Goal: Information Seeking & Learning: Learn about a topic

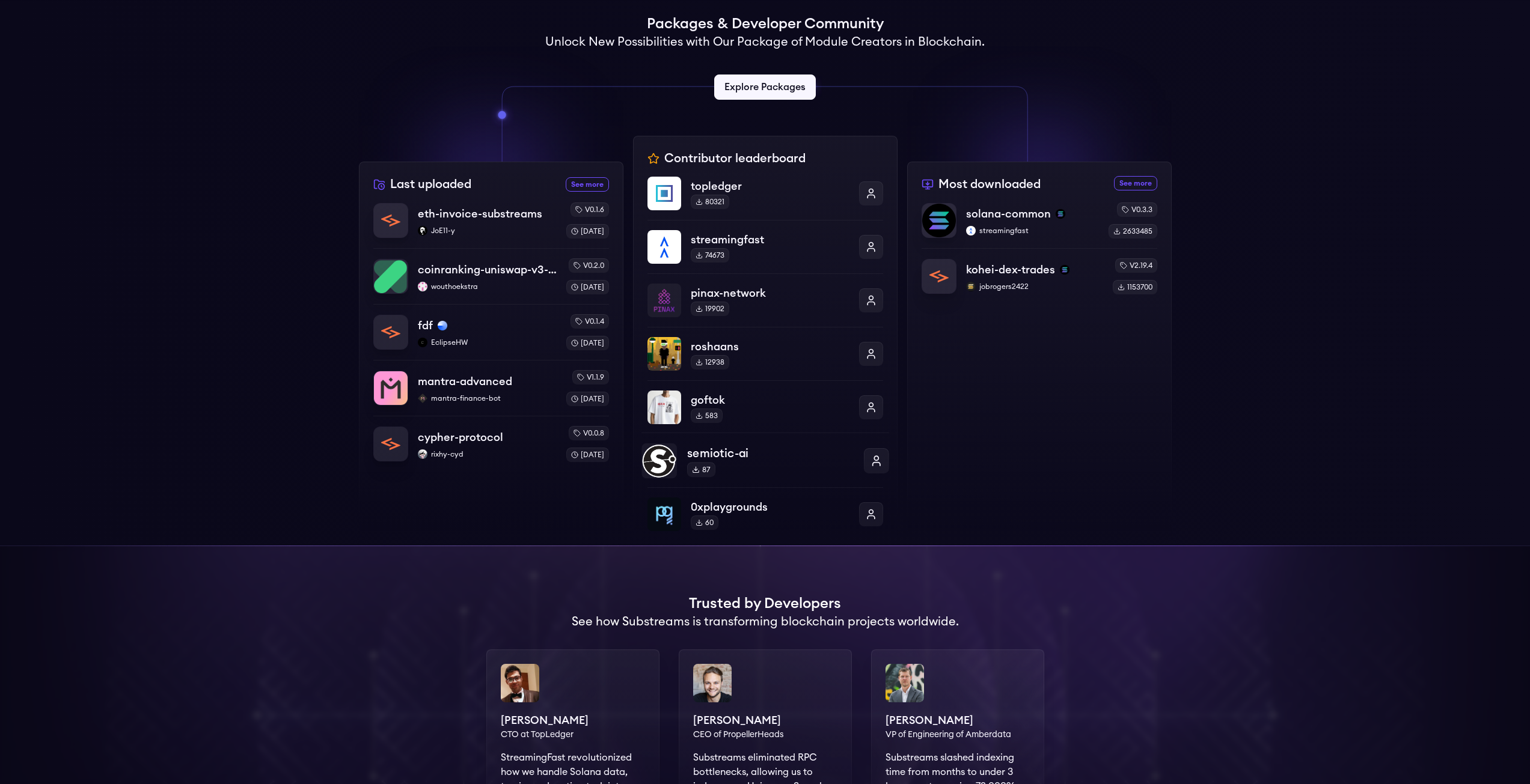
scroll to position [301, 0]
click at [1120, 190] on div "Most downloaded See more most downloaded packages solana-common streamingfast v…" at bounding box center [1039, 352] width 265 height 384
click at [1134, 182] on link "See more most downloaded packages" at bounding box center [1135, 182] width 43 height 14
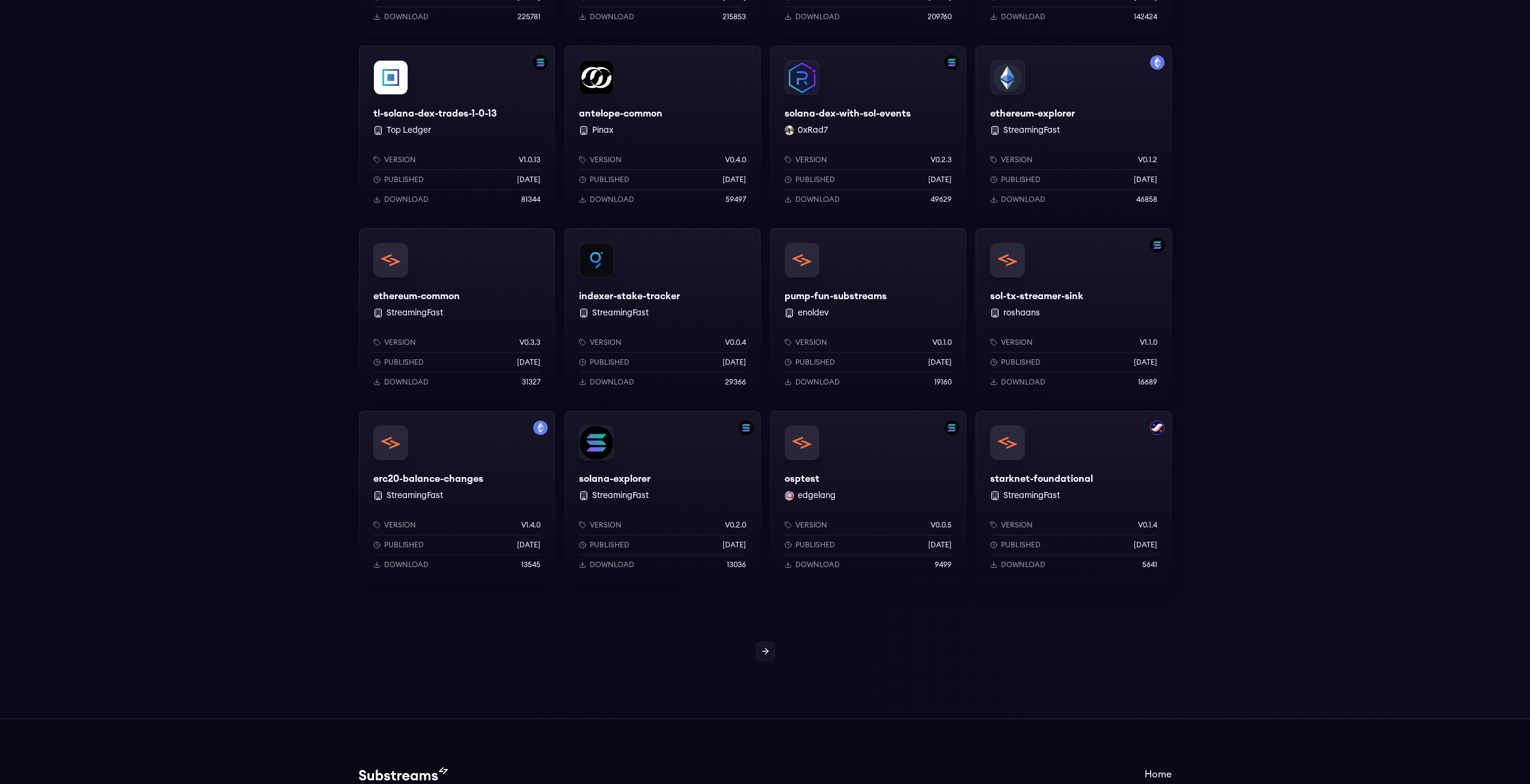
scroll to position [264, 0]
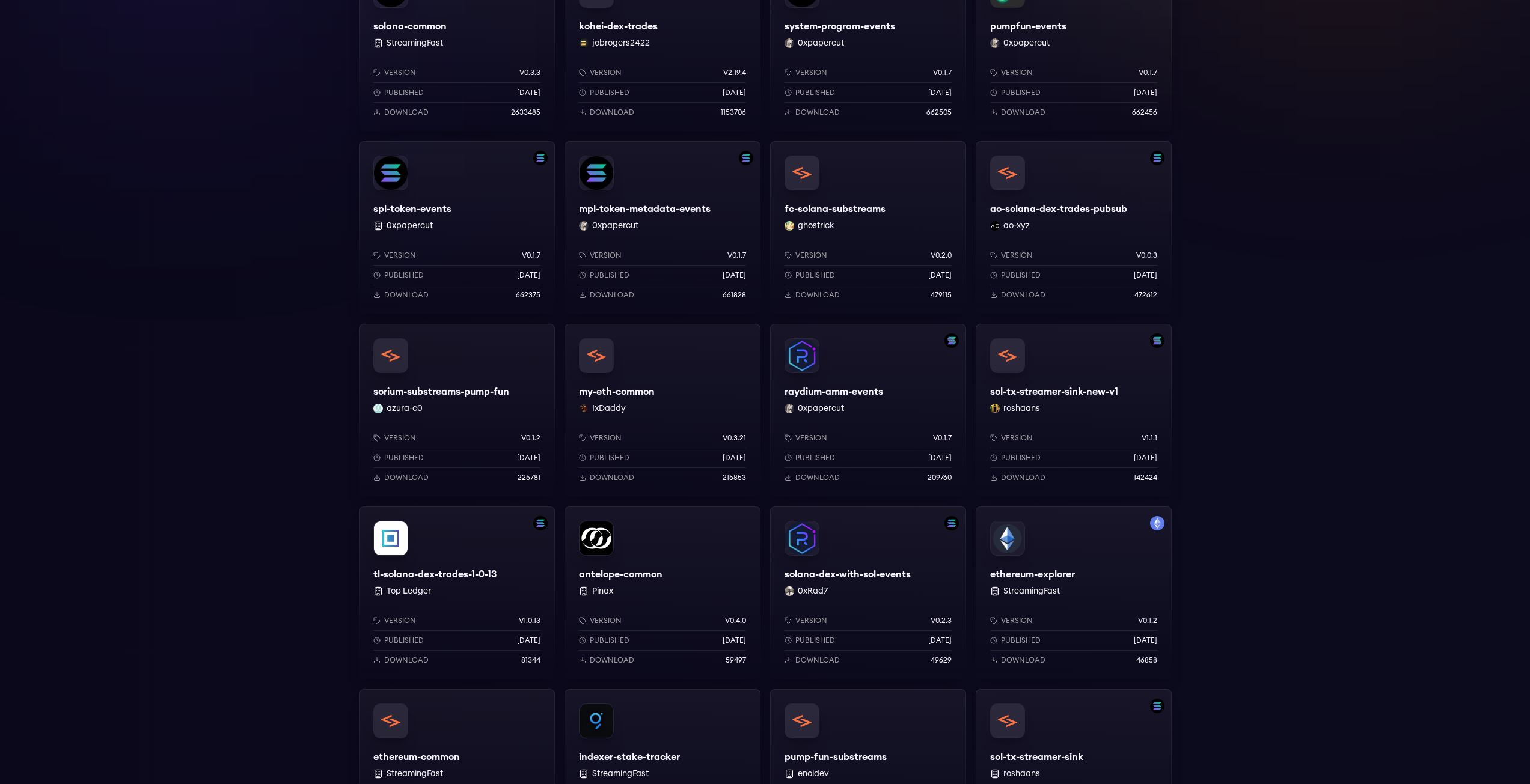
click at [626, 363] on div "my-eth-common IxDaddy Version v0.3.21 Published 3 months ago Download 215853" at bounding box center [663, 410] width 196 height 173
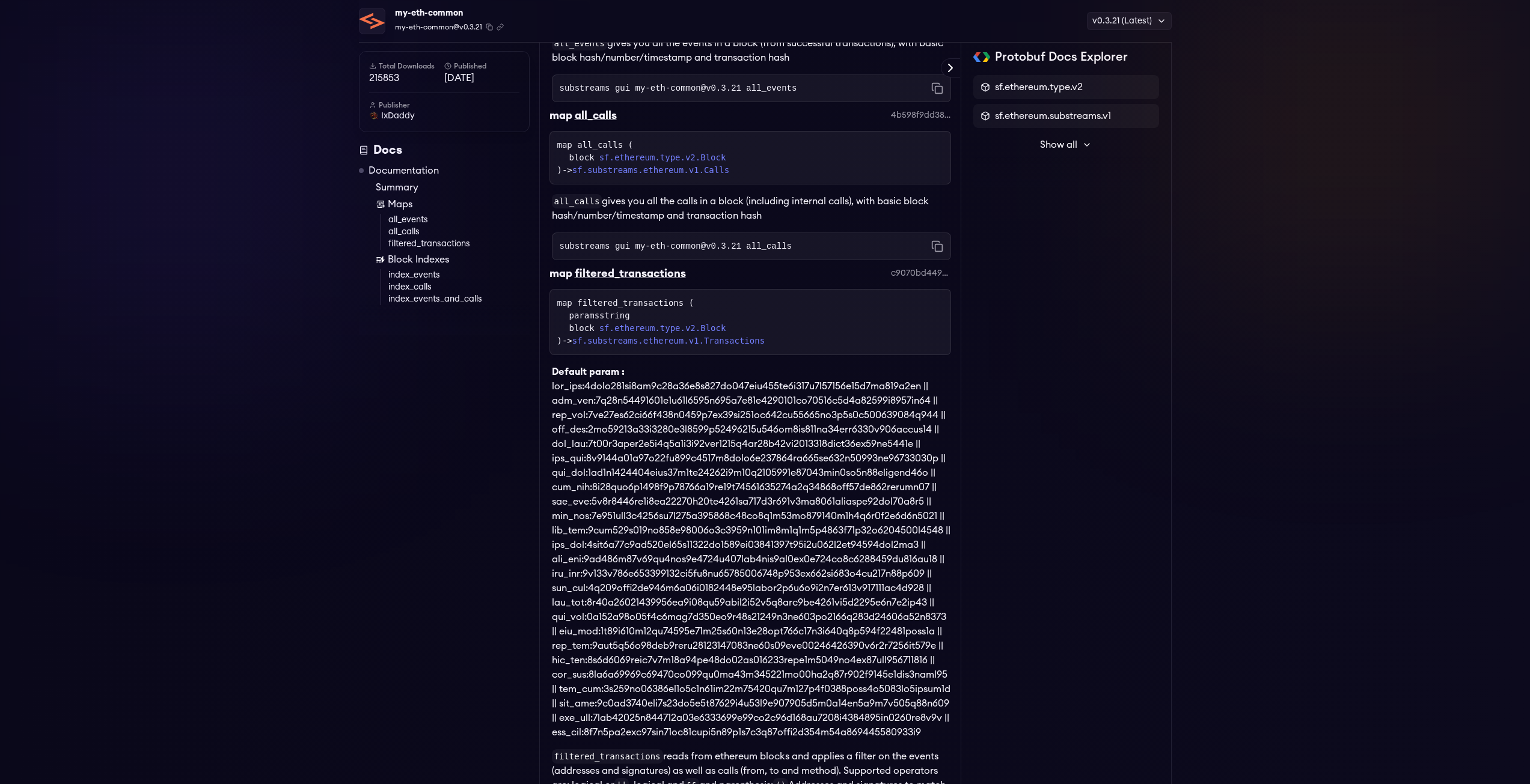
scroll to position [421, 0]
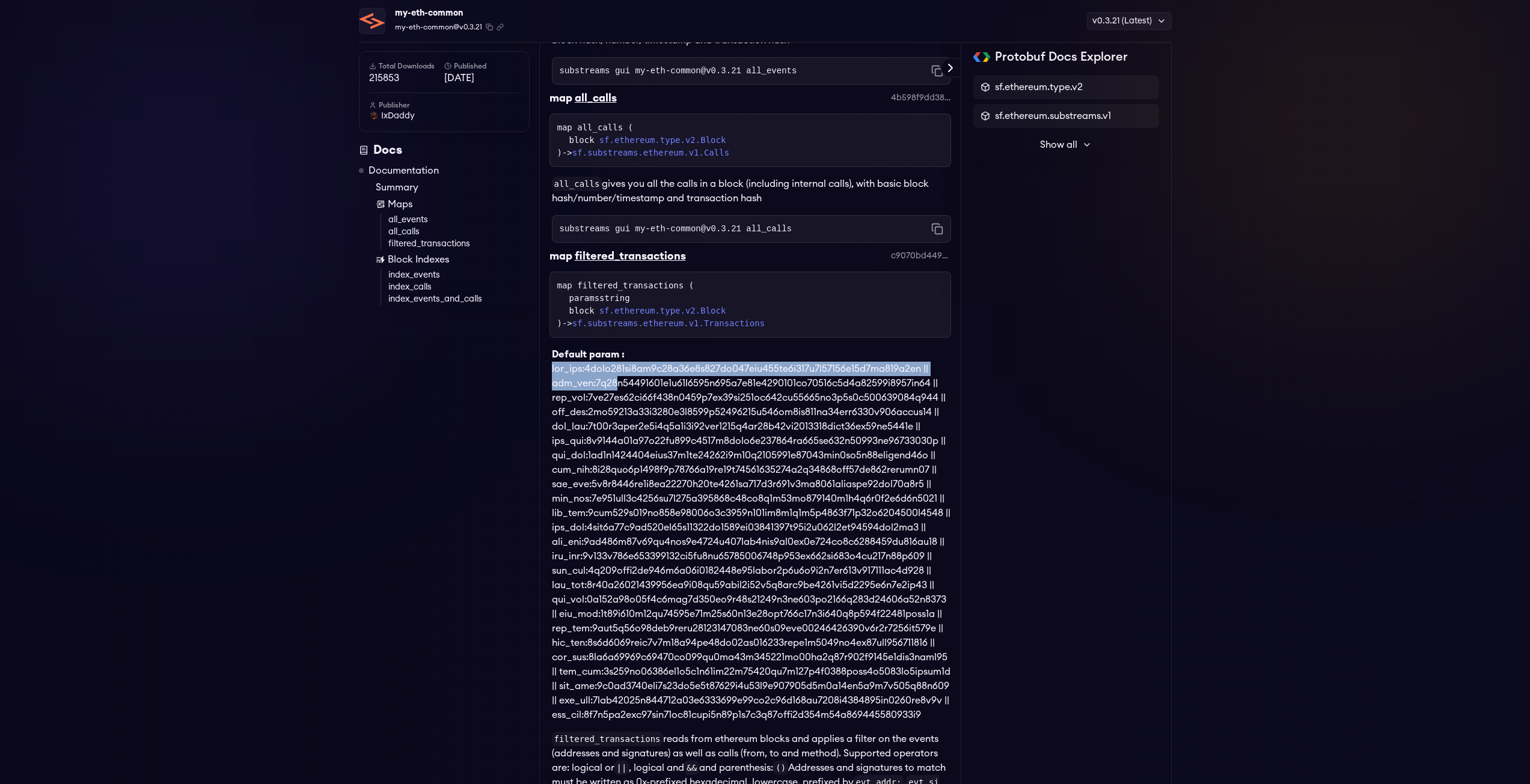
drag, startPoint x: 554, startPoint y: 373, endPoint x: 607, endPoint y: 378, distance: 53.2
click at [607, 378] on div "Default param :" at bounding box center [750, 530] width 401 height 385
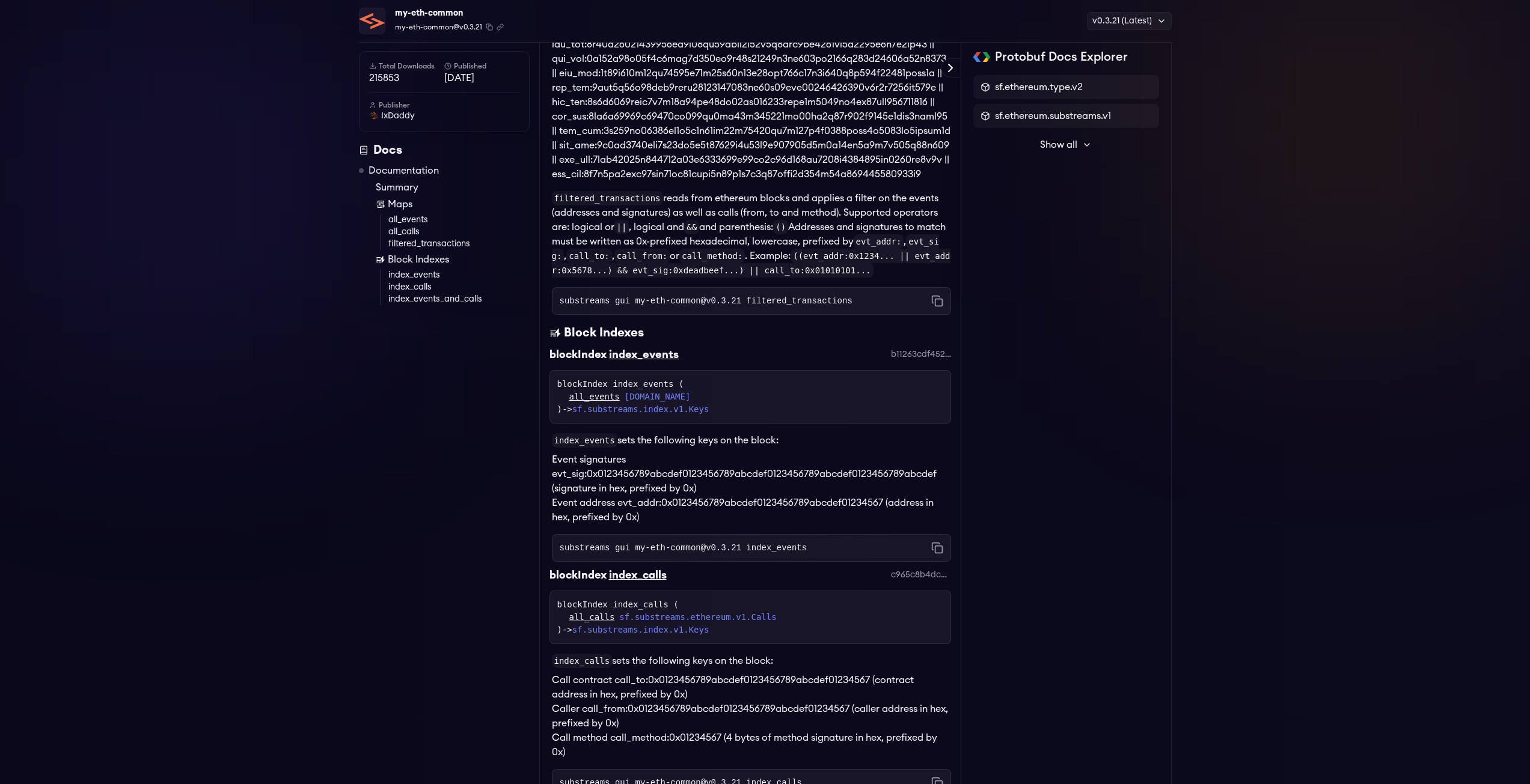
scroll to position [1142, 0]
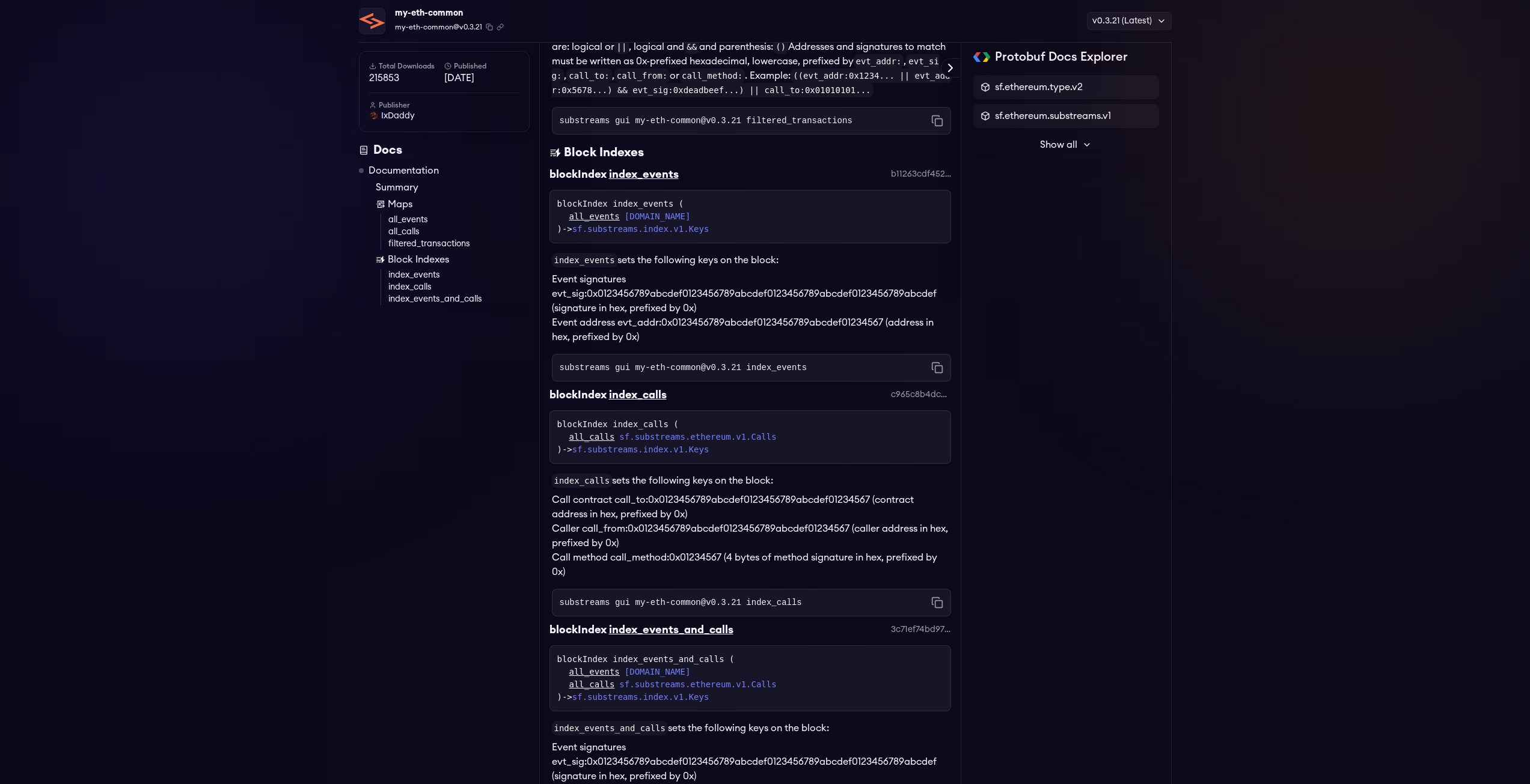
click at [599, 374] on code "substreams gui my-eth-common@v0.3.21 index_events" at bounding box center [683, 367] width 248 height 12
click at [626, 374] on code "substreams gui my-eth-common@v0.3.21 index_events" at bounding box center [683, 367] width 248 height 12
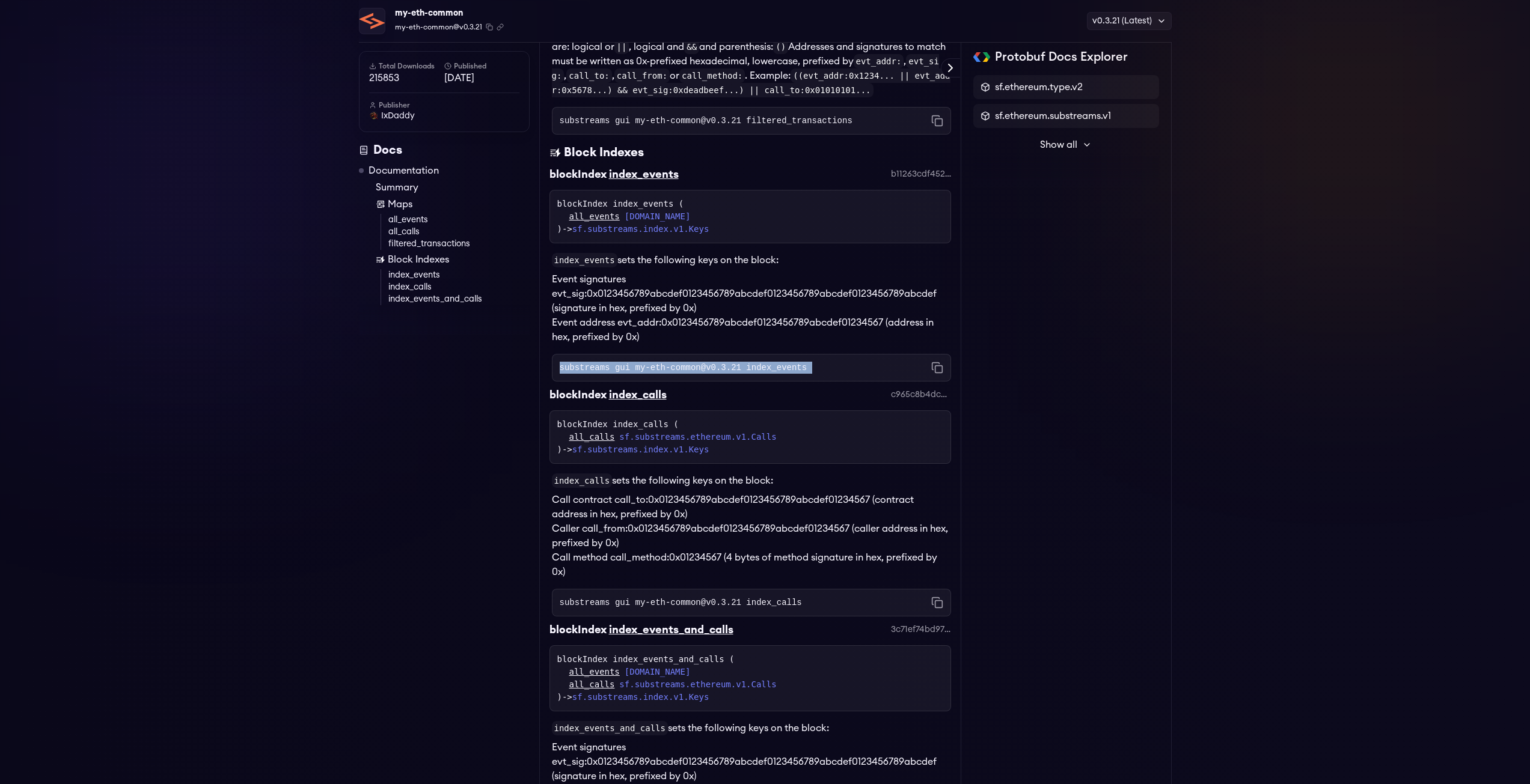
click at [626, 374] on code "substreams gui my-eth-common@v0.3.21 index_events" at bounding box center [683, 367] width 248 height 12
click at [650, 443] on link "sf.substreams.ethereum.v1.Calls" at bounding box center [698, 437] width 157 height 12
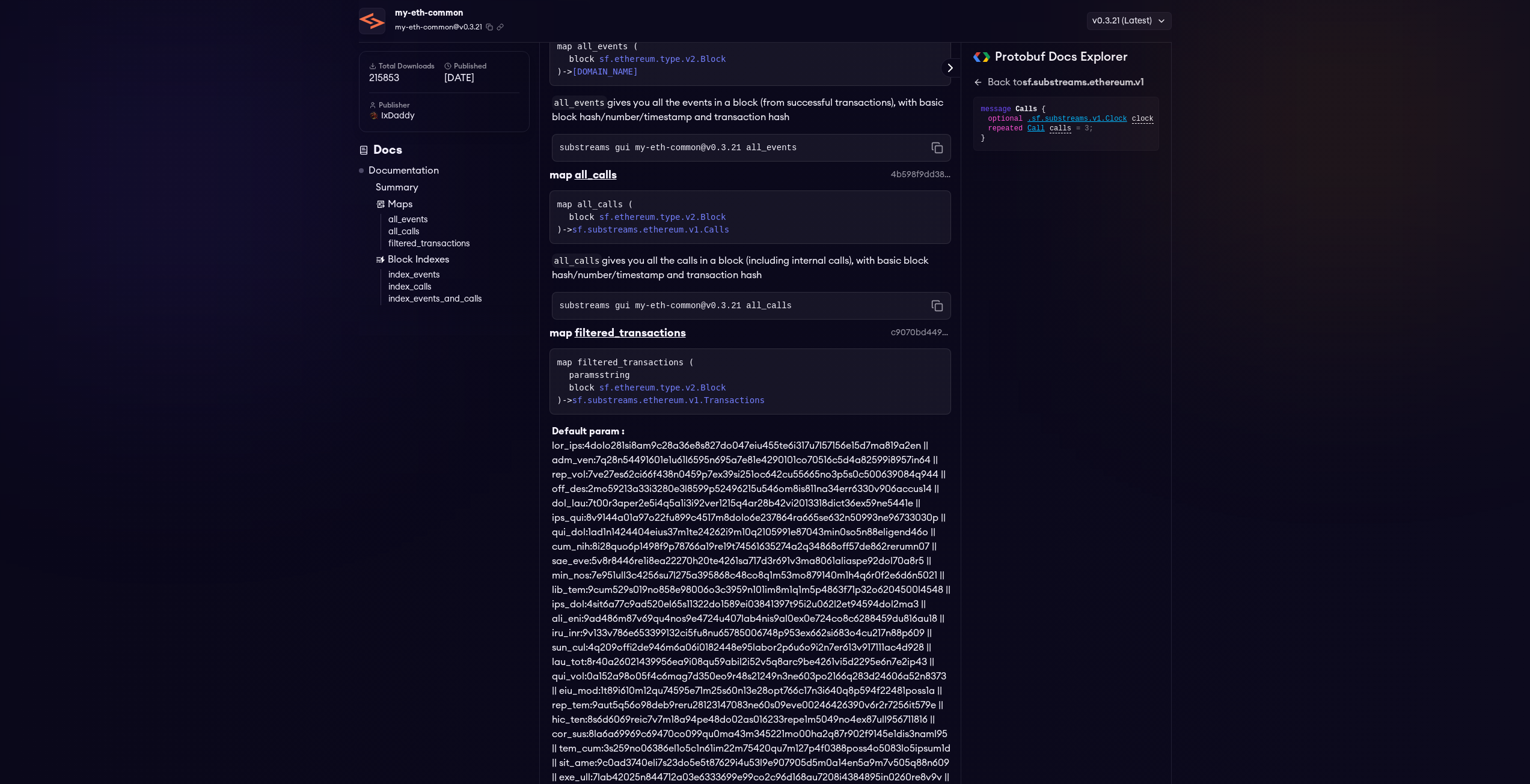
scroll to position [1, 0]
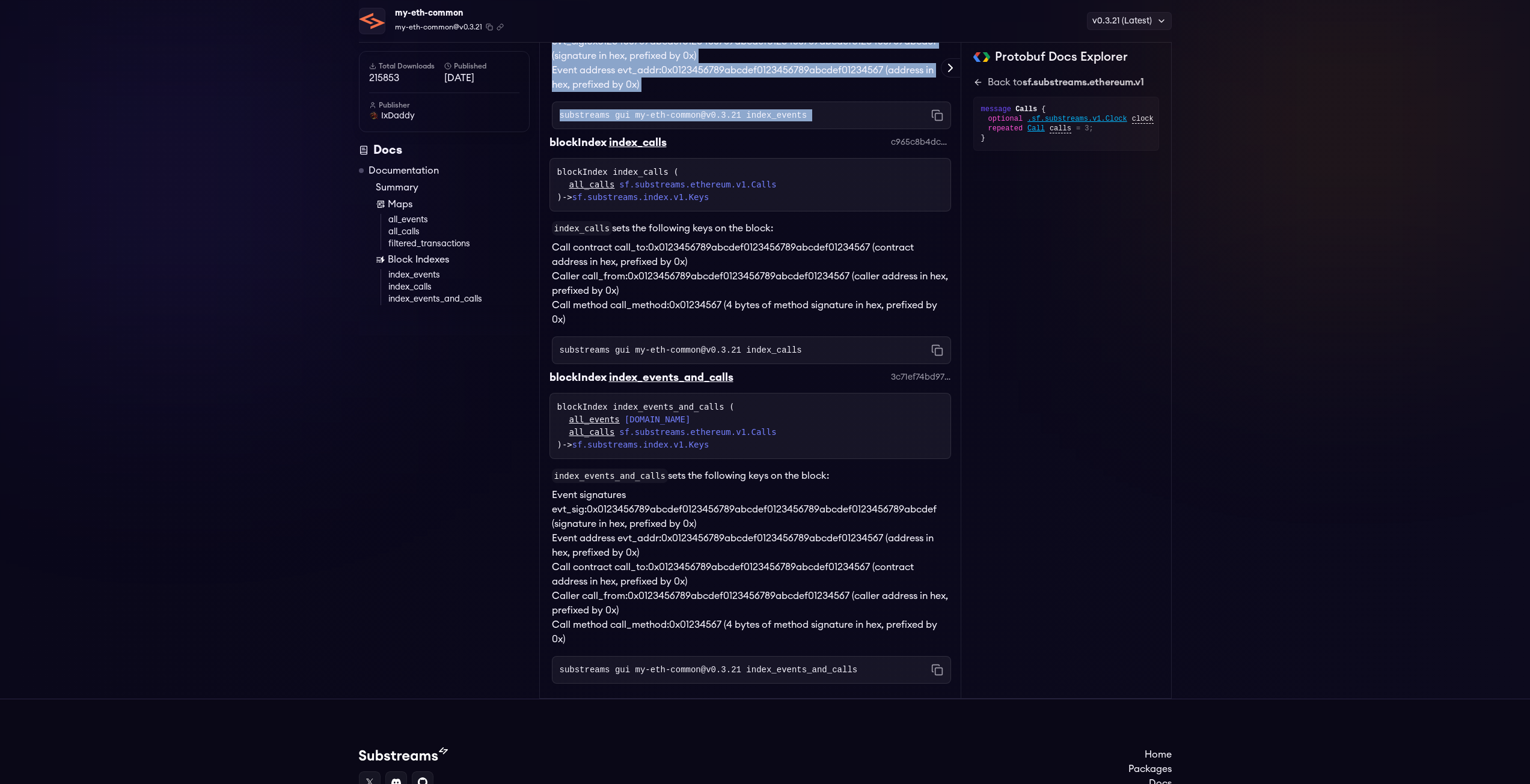
scroll to position [1568, 0]
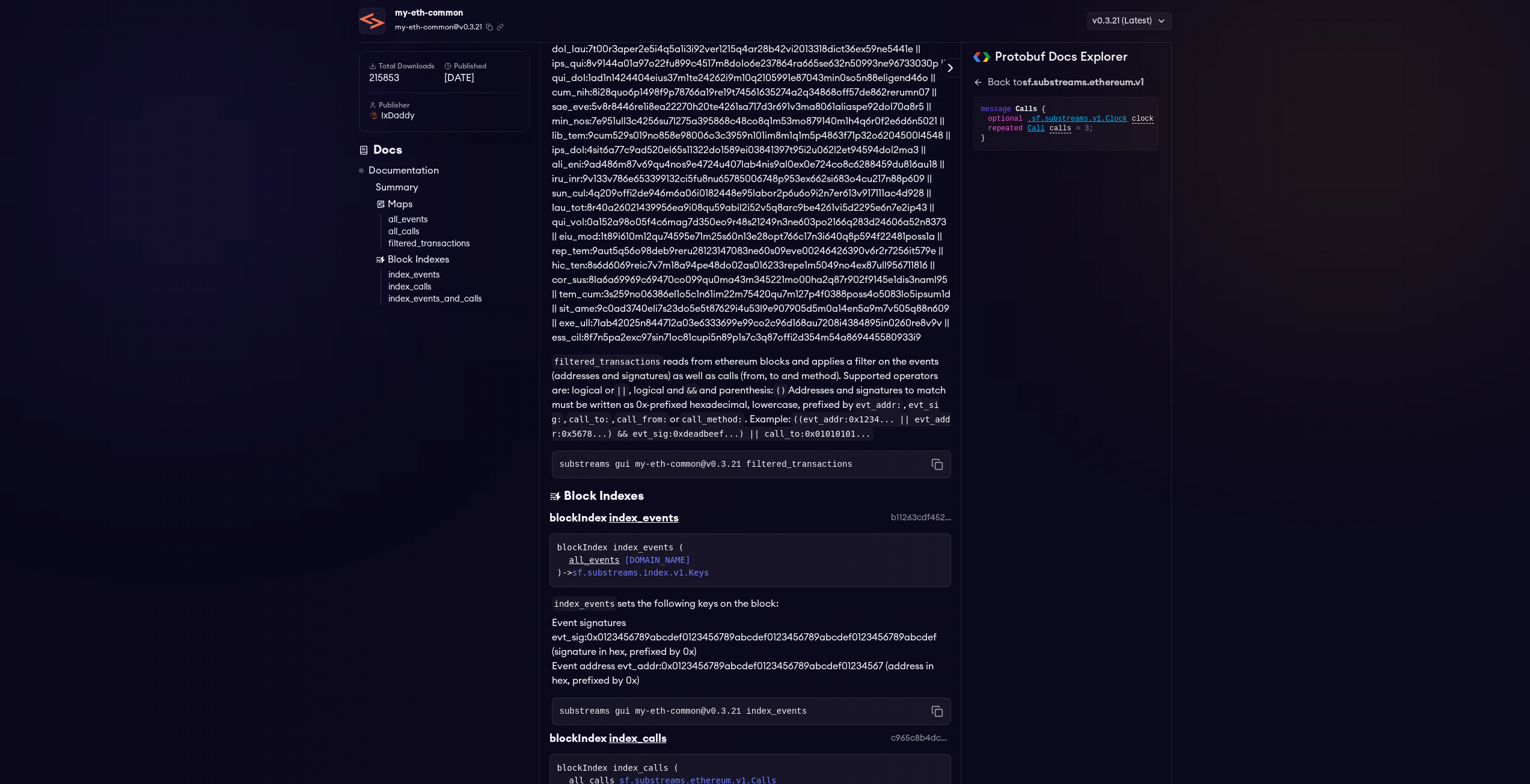
scroll to position [787, 0]
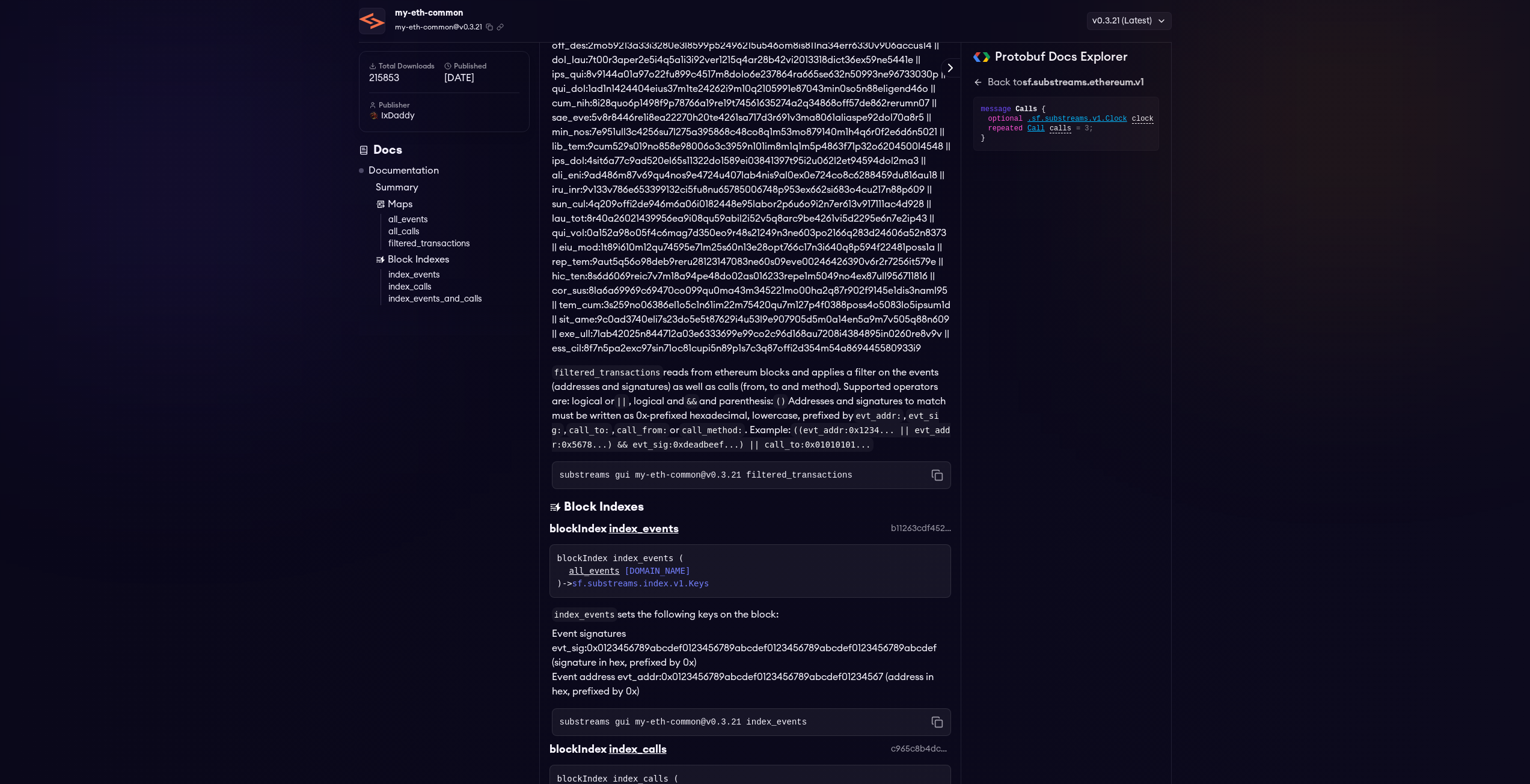
click at [422, 276] on link "index_events" at bounding box center [459, 275] width 141 height 12
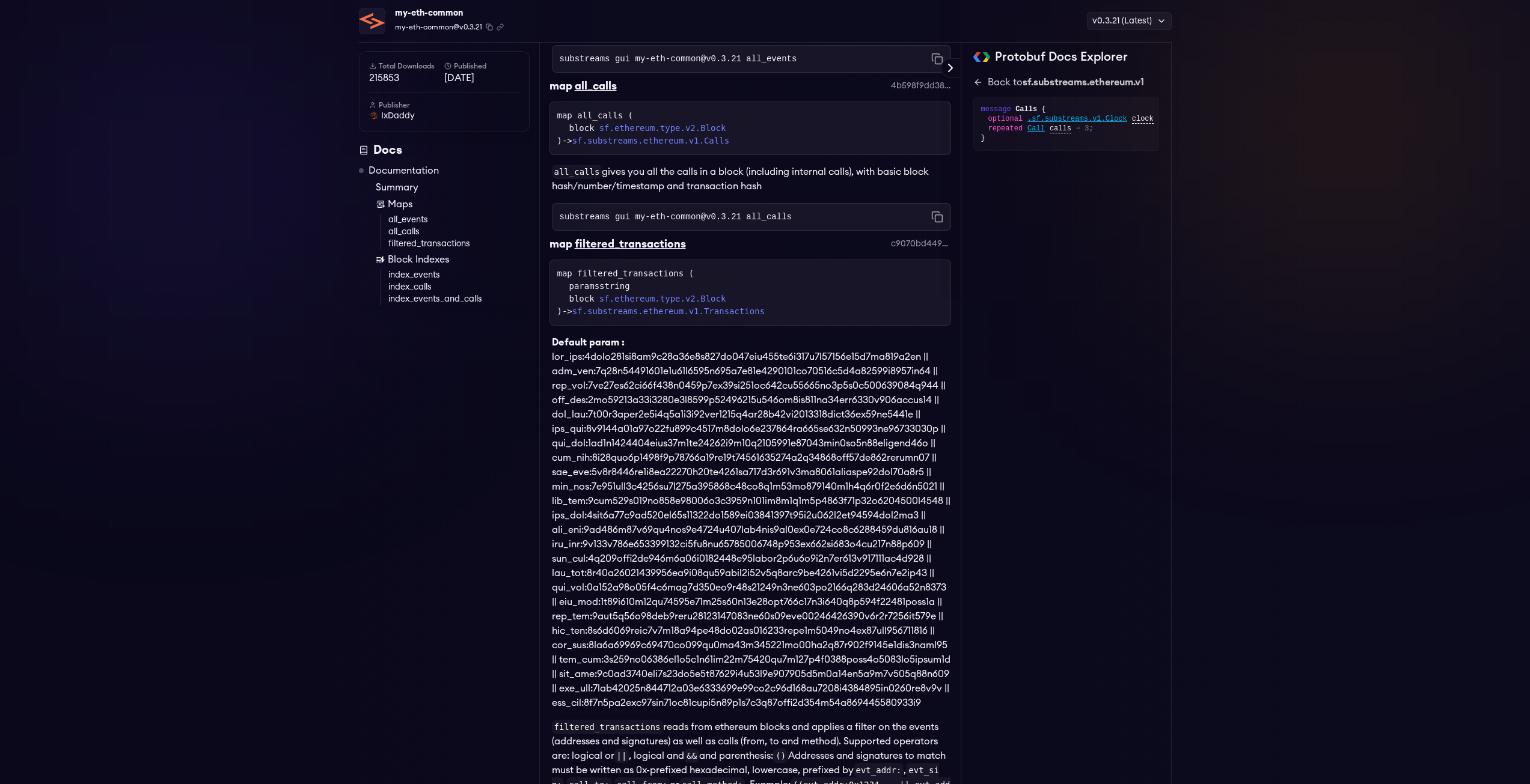
scroll to position [367, 0]
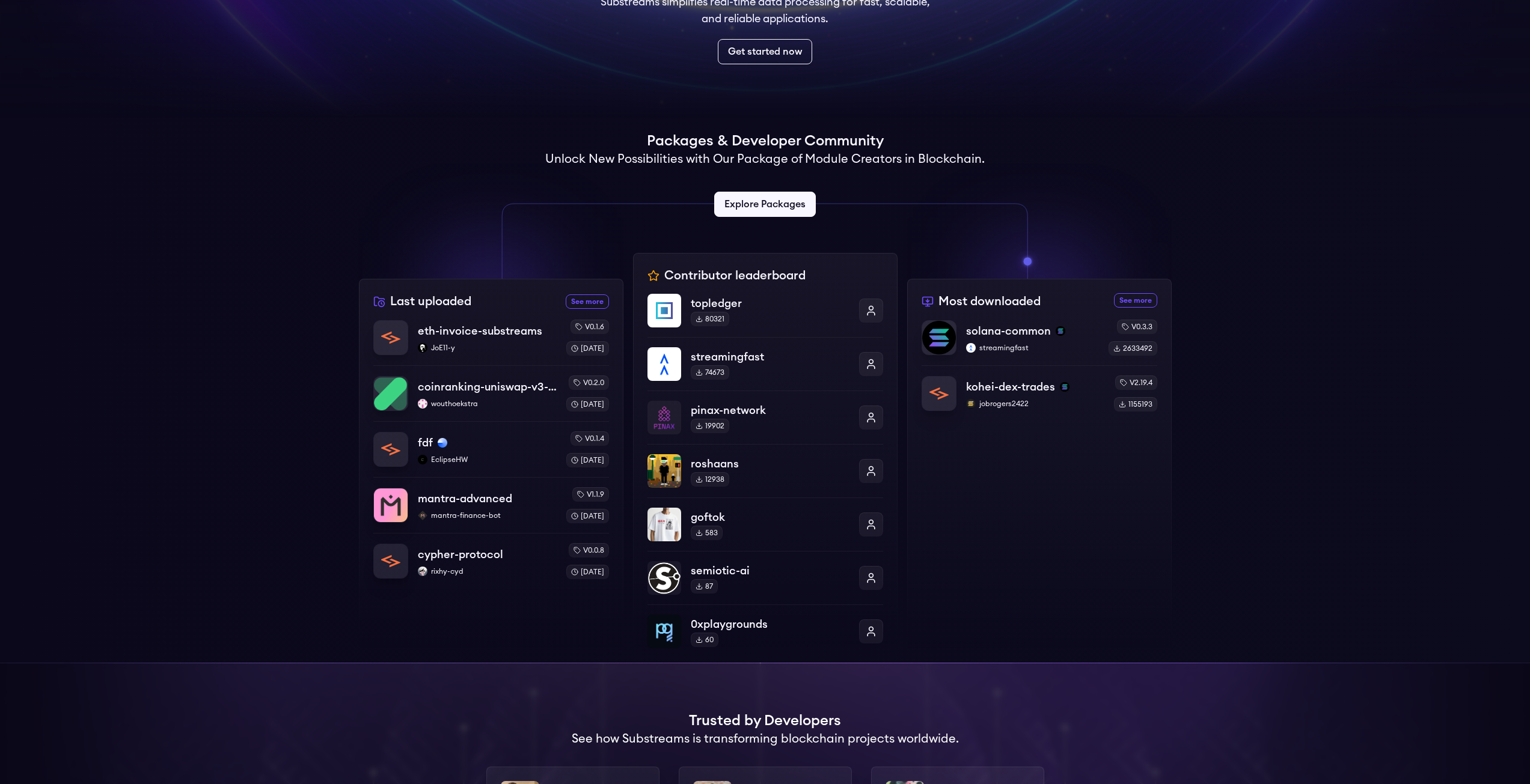
scroll to position [240, 0]
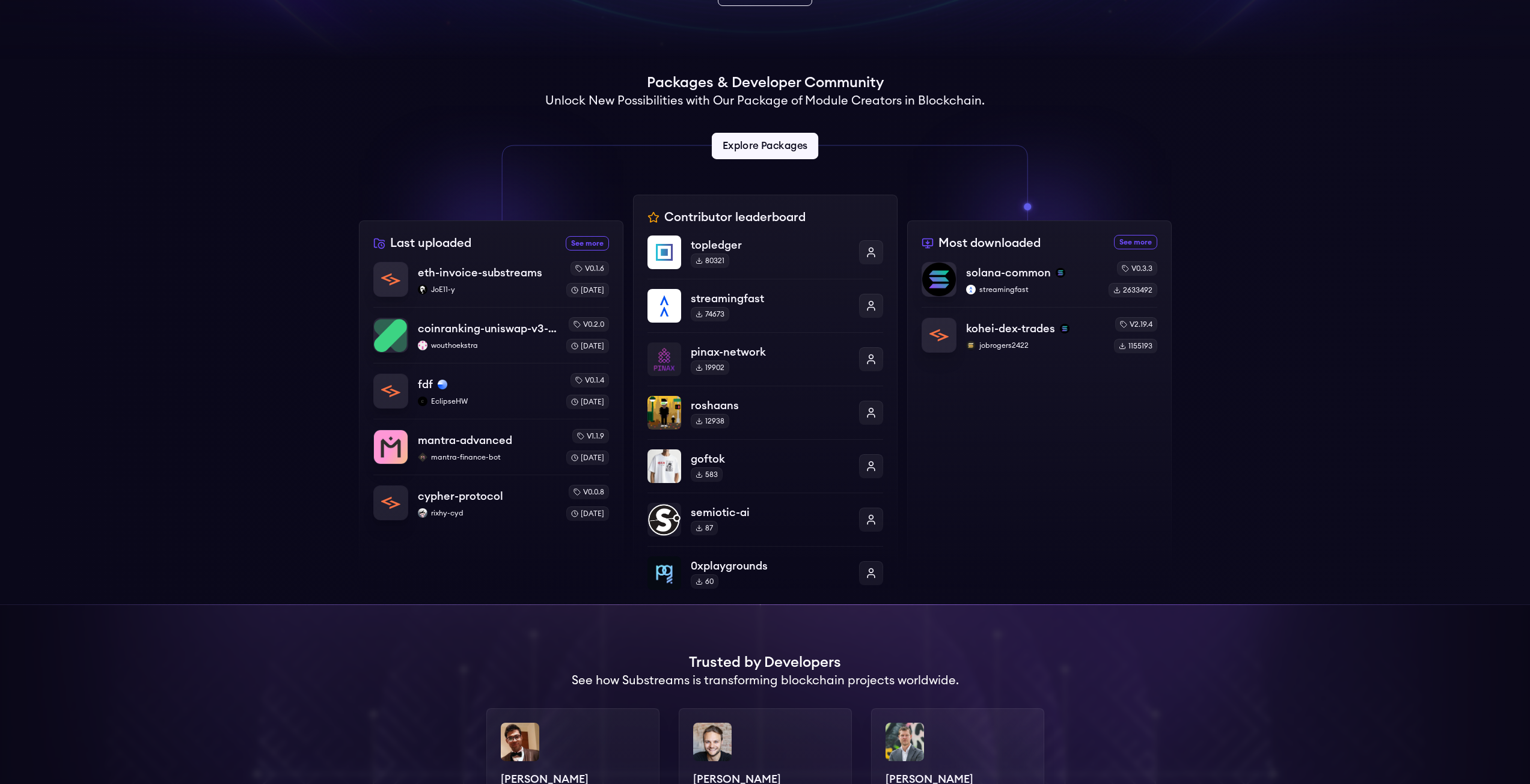
click at [747, 144] on link "Explore Packages" at bounding box center [765, 146] width 106 height 27
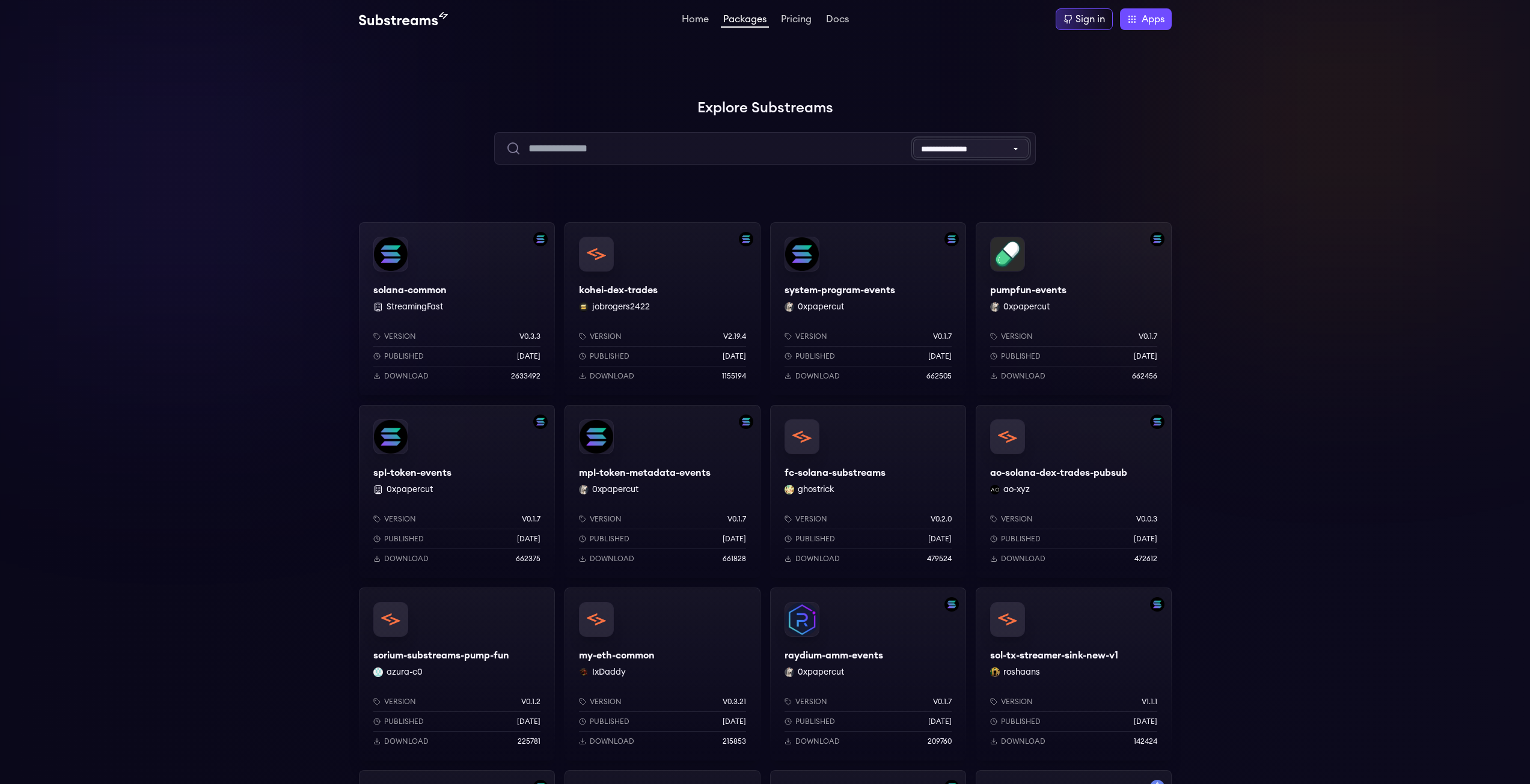
click at [939, 147] on select "**********" at bounding box center [971, 148] width 115 height 19
click at [598, 252] on div "kohei-dex-trades jobrogers2422 Version v2.19.4 Published 2 months ago Download …" at bounding box center [663, 308] width 196 height 173
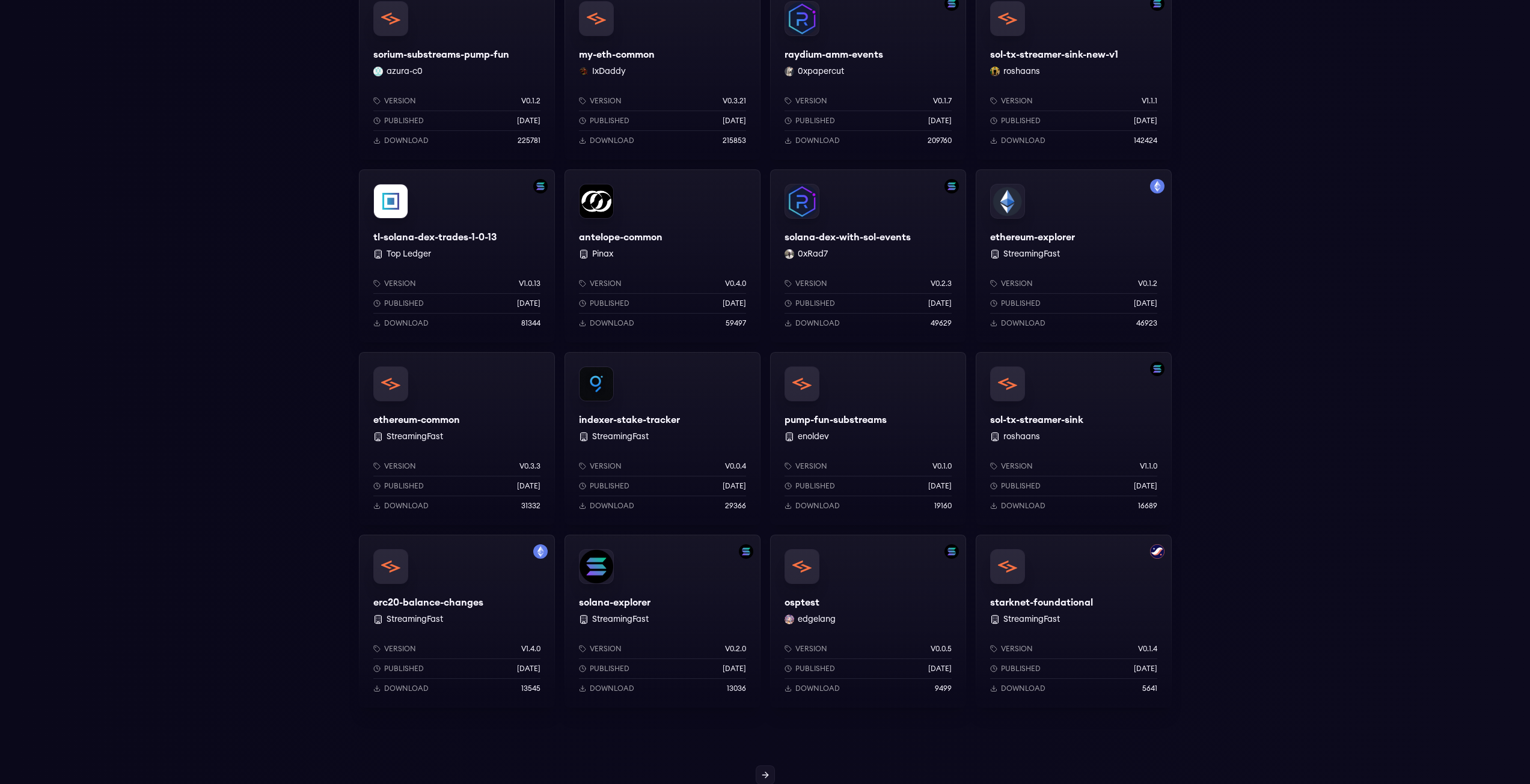
scroll to position [661, 0]
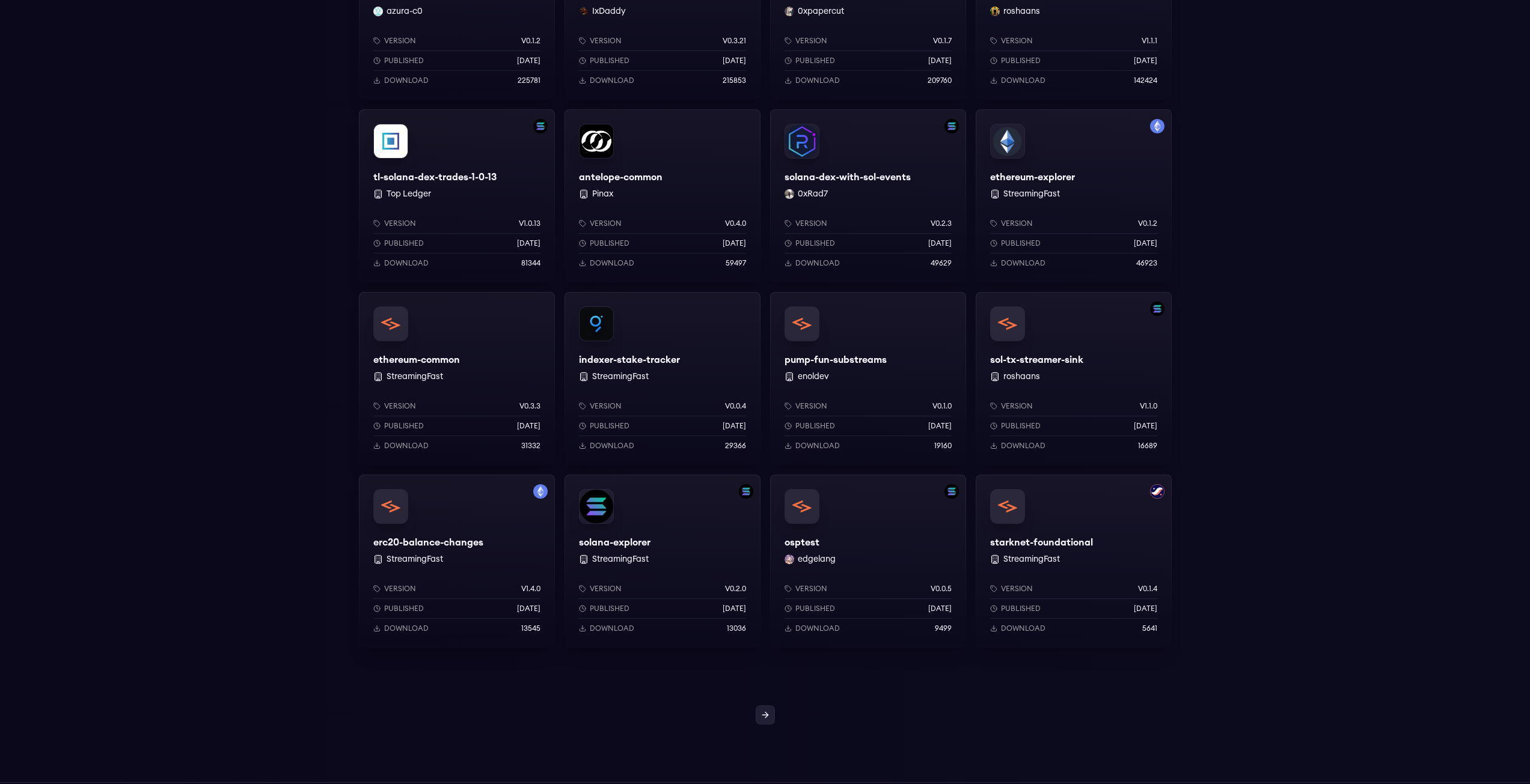
click at [766, 721] on link at bounding box center [766, 715] width 19 height 19
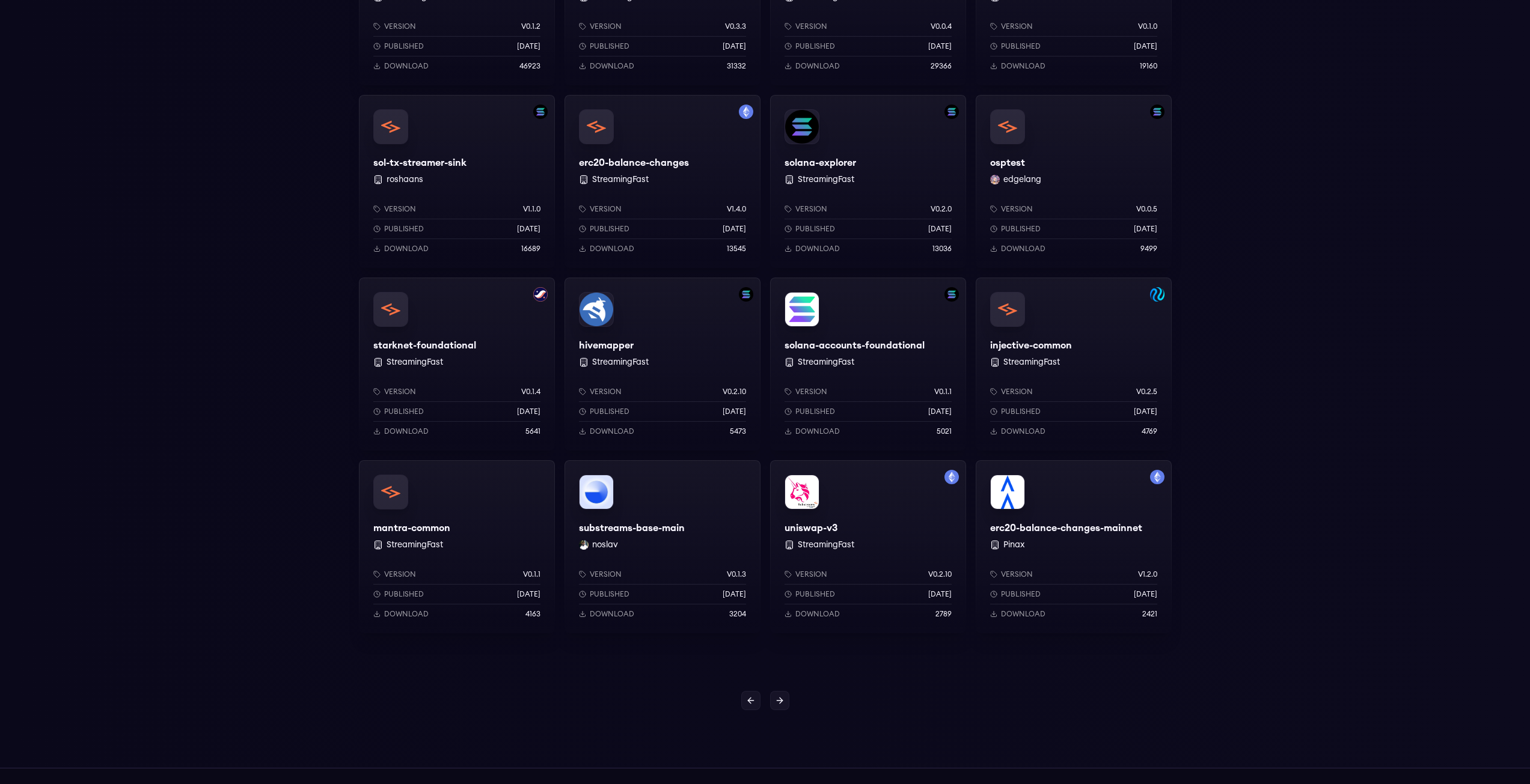
scroll to position [781, 0]
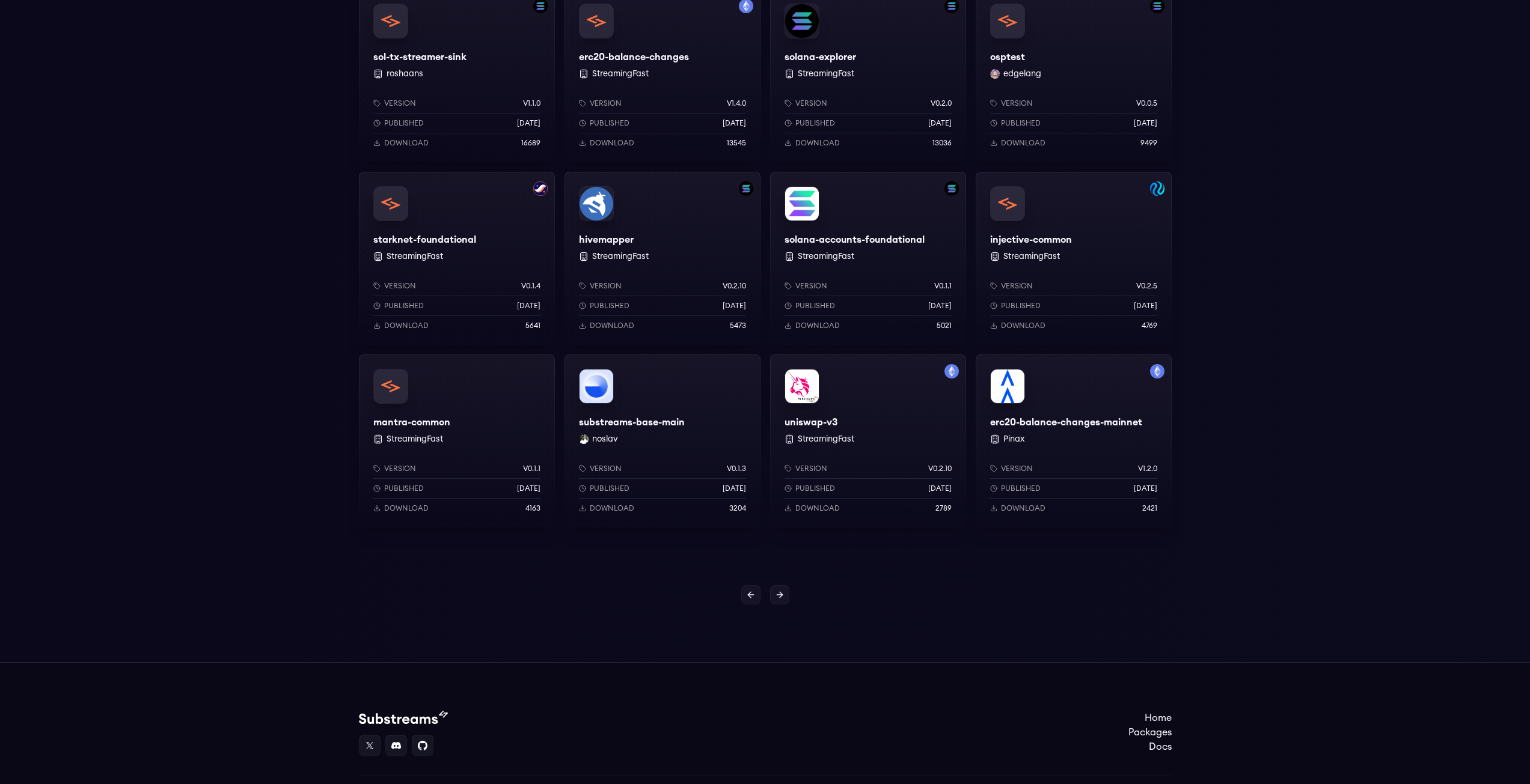
click at [867, 427] on div "uniswap-v3 StreamingFast Version v0.2.10 Published 1 years ago Download 2789" at bounding box center [868, 441] width 196 height 173
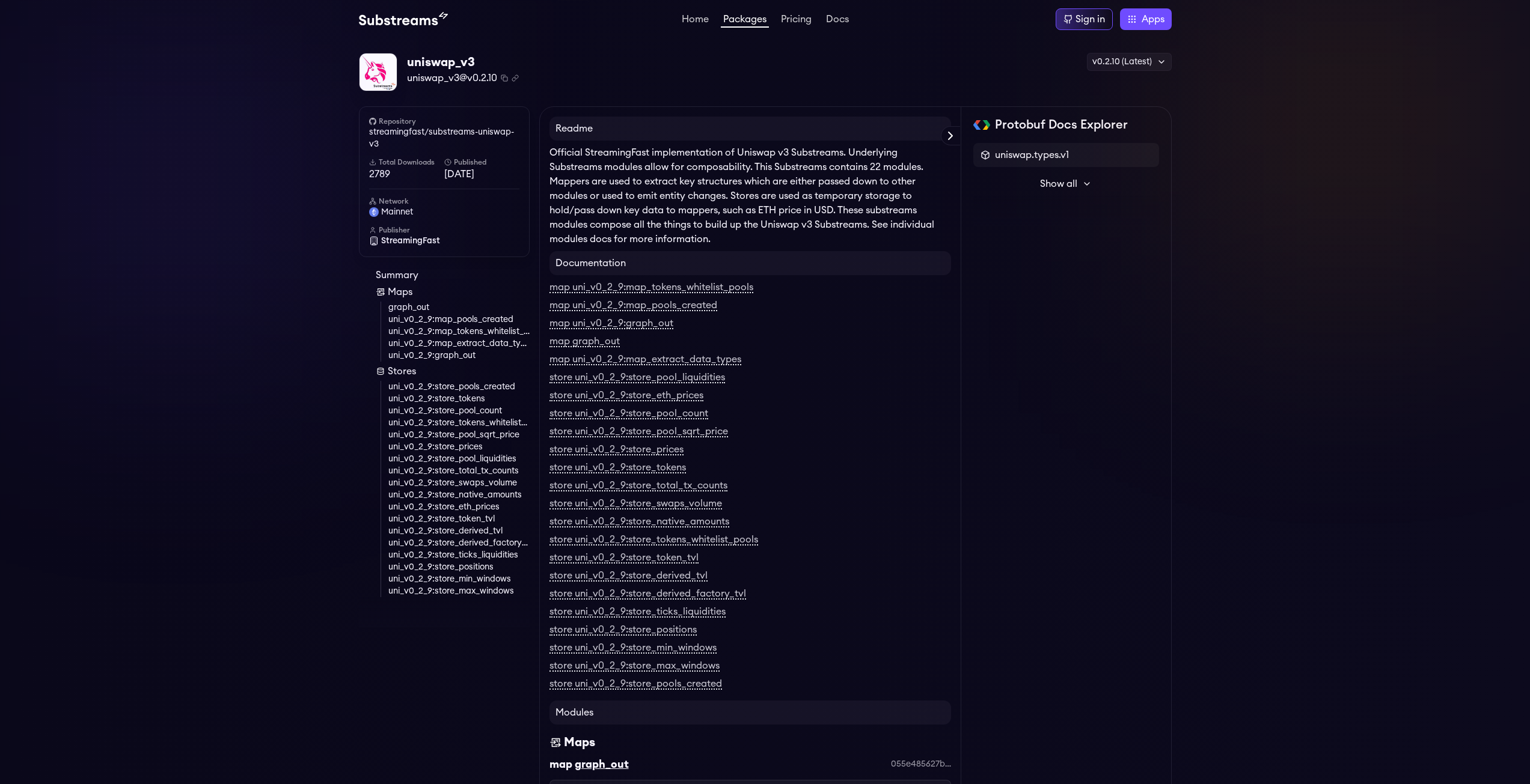
click at [1064, 192] on button "Show all" at bounding box center [1066, 183] width 186 height 24
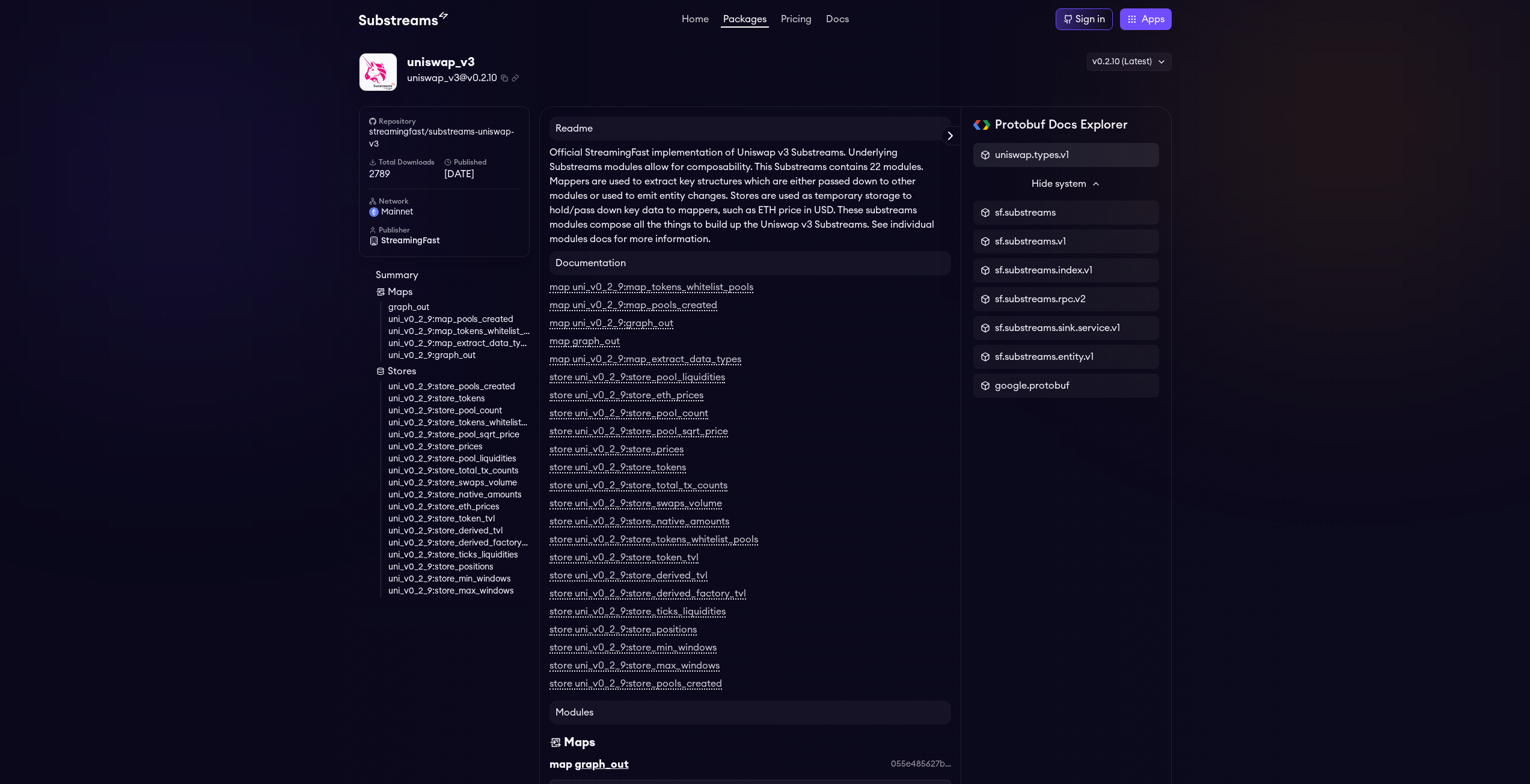
click at [1063, 165] on div "uniswap.types.v1" at bounding box center [1066, 155] width 186 height 24
click at [1065, 161] on span "uniswap.types.v1" at bounding box center [1032, 155] width 74 height 14
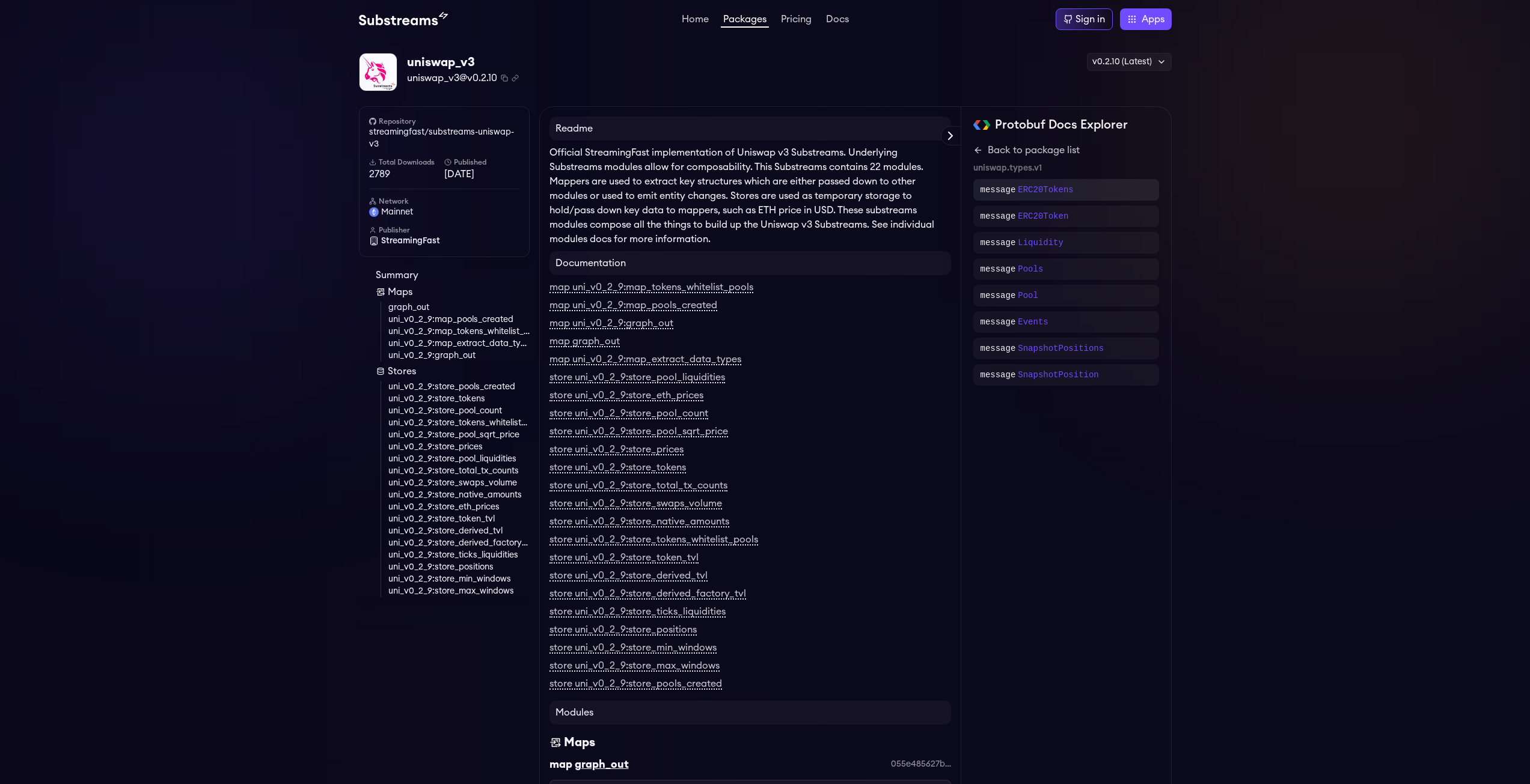
click at [1078, 194] on div "message ERC20Tokens" at bounding box center [1066, 190] width 171 height 12
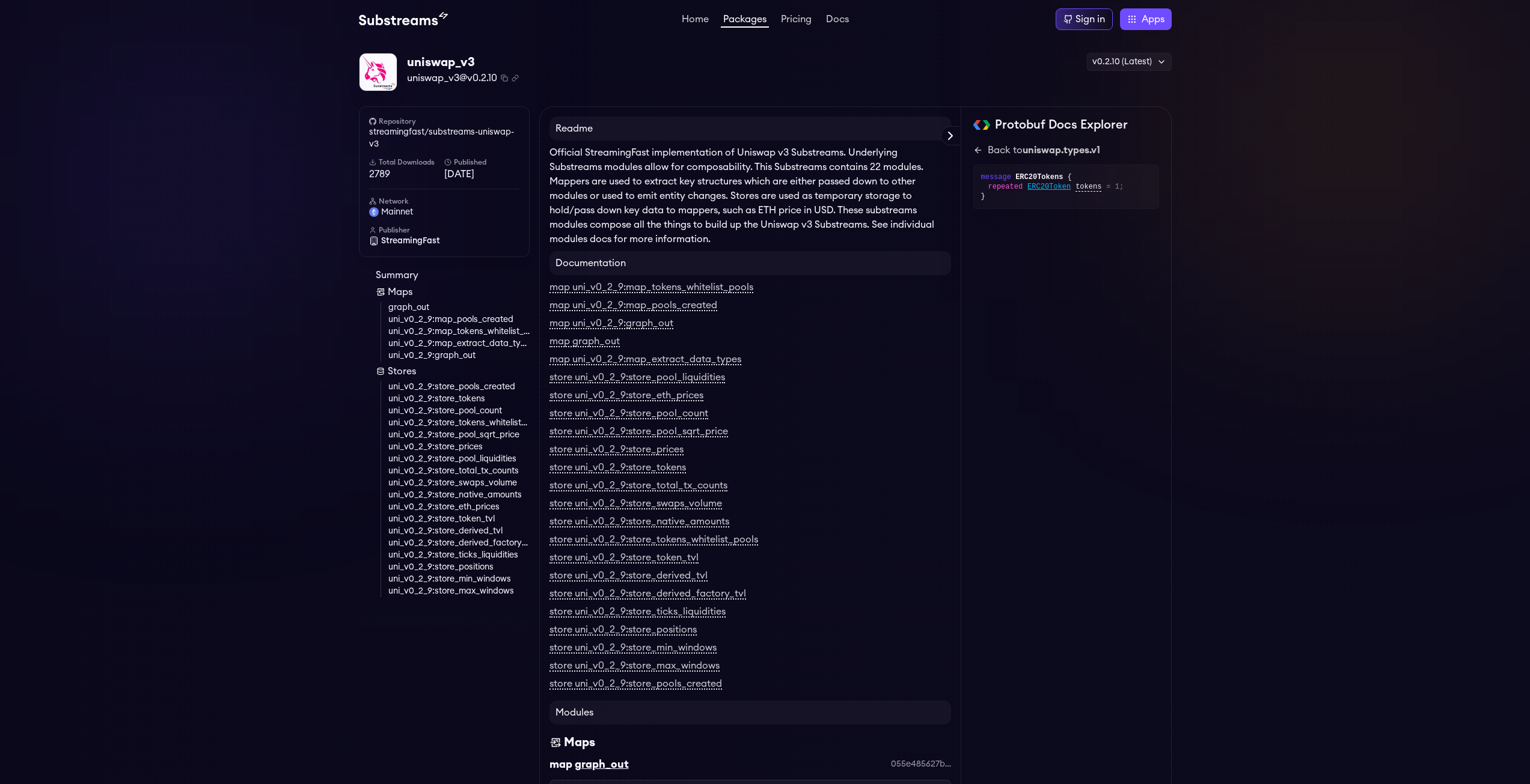
click at [1041, 157] on div "Back to uniswap.types.v1 message ERC20Tokens { repeated ERC20Token tokens = 1; }" at bounding box center [1066, 176] width 186 height 66
click at [1041, 148] on span "uniswap.types.v1" at bounding box center [1061, 150] width 78 height 10
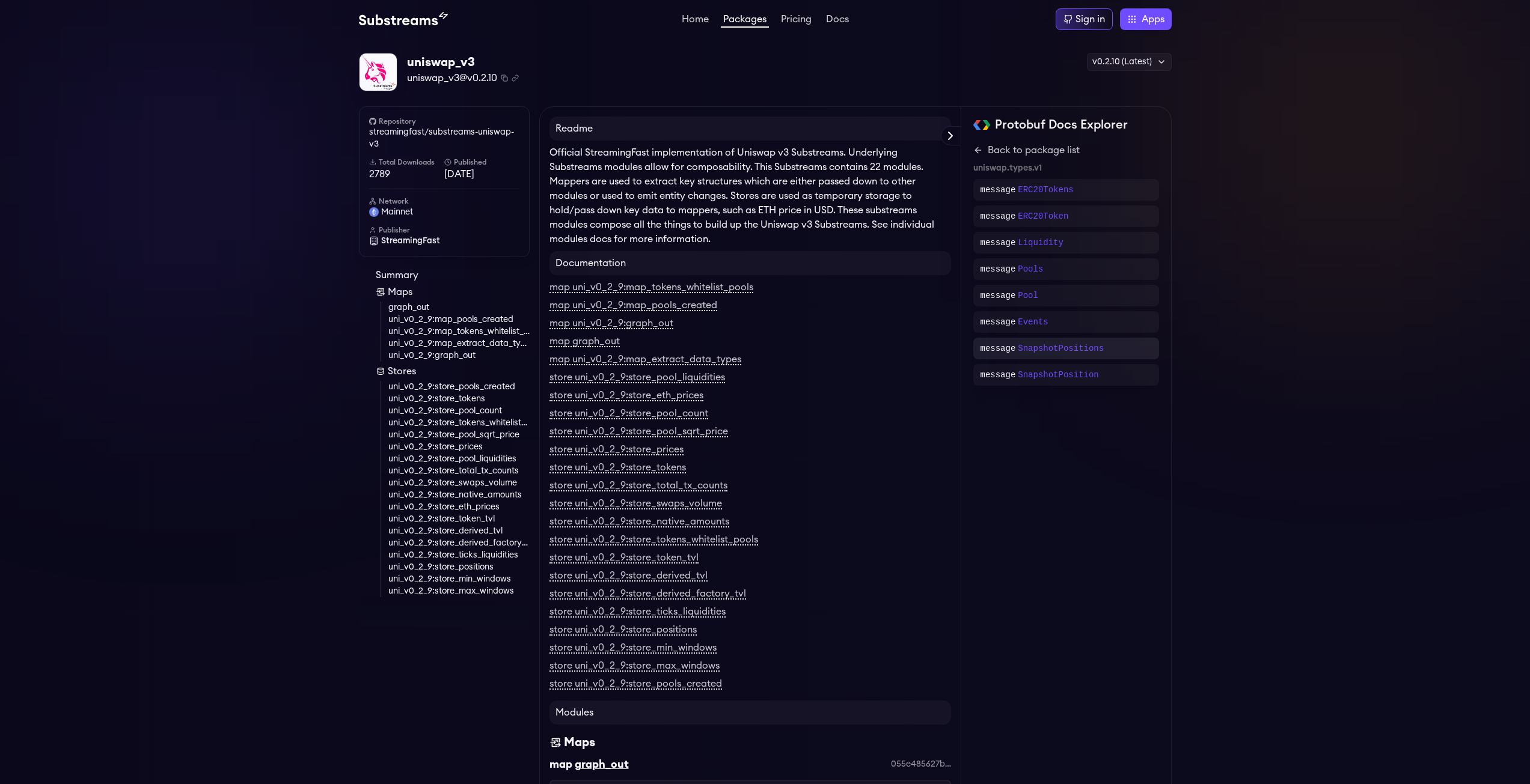
click at [1112, 353] on div "message SnapshotPositions" at bounding box center [1066, 349] width 171 height 12
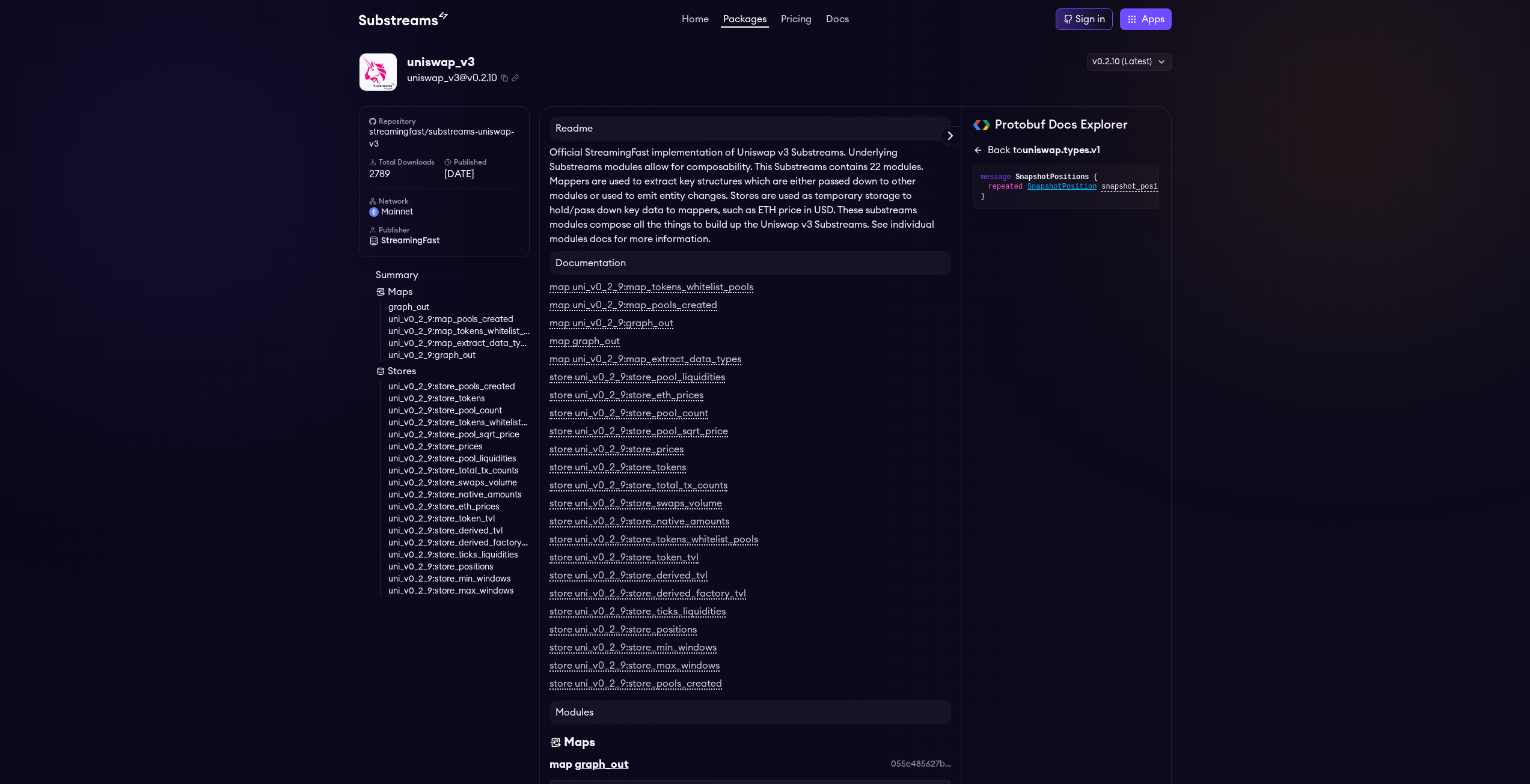
click at [977, 149] on icon at bounding box center [978, 150] width 10 height 10
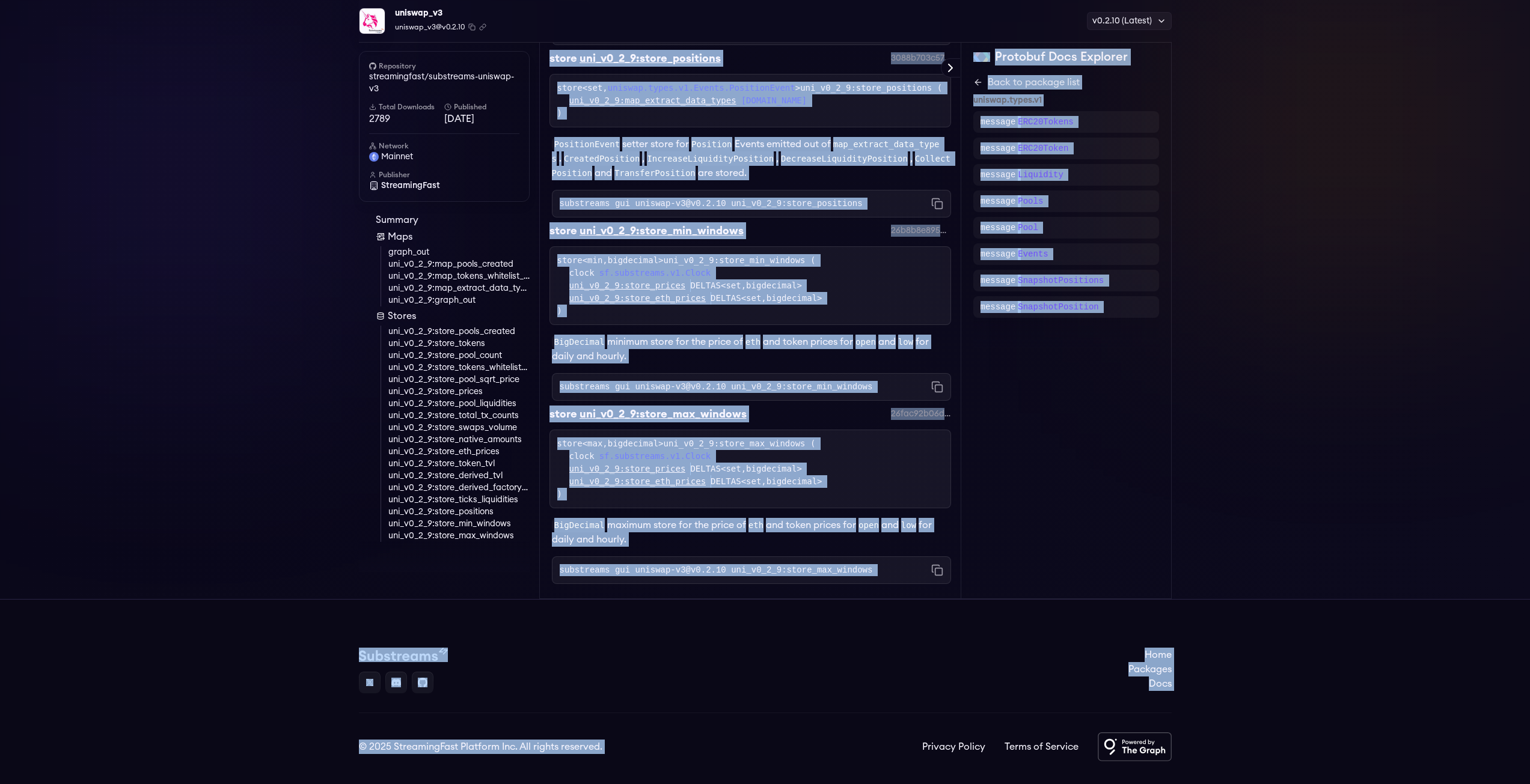
scroll to position [5122, 0]
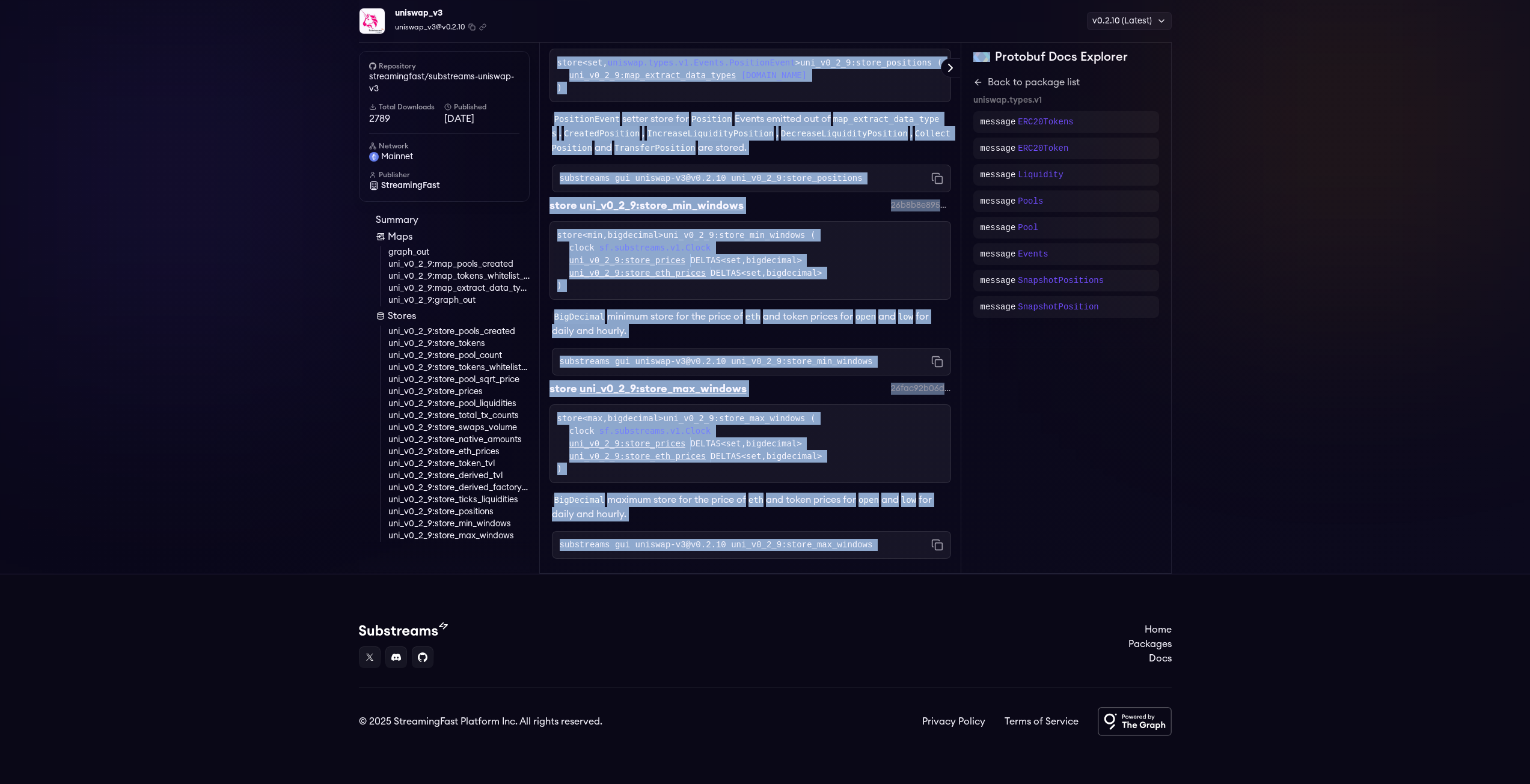
drag, startPoint x: 549, startPoint y: 151, endPoint x: 899, endPoint y: 564, distance: 541.4
copy div "Official StreamingFast implementation of Uniswap v3 Substreams. Underlying Subs…"
